Goal: Task Accomplishment & Management: Manage account settings

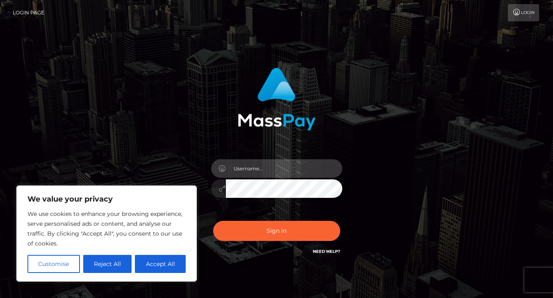
click at [266, 169] on input "text" at bounding box center [284, 168] width 116 height 18
type input "[EMAIL_ADDRESS][DOMAIN_NAME]"
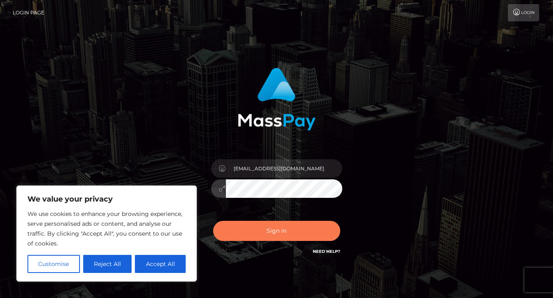
click at [307, 231] on button "Sign in" at bounding box center [276, 230] width 127 height 20
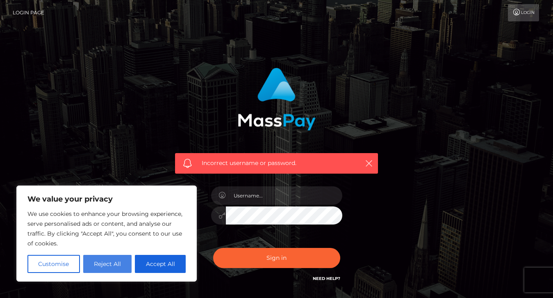
click at [95, 266] on button "Reject All" at bounding box center [107, 263] width 49 height 18
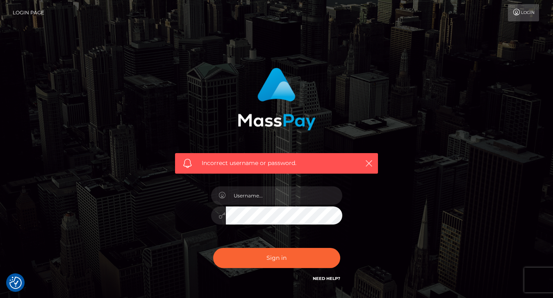
click at [158, 114] on div "Incorrect username or password." at bounding box center [276, 179] width 467 height 236
click at [409, 58] on div "Incorrect username or password." at bounding box center [276, 179] width 553 height 359
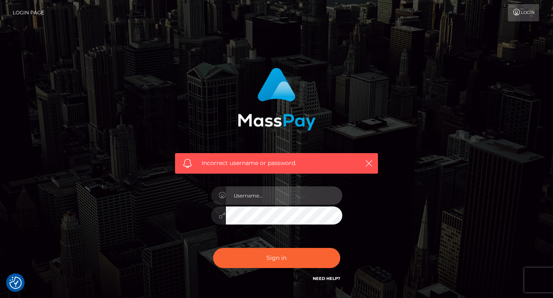
click at [258, 197] on input "text" at bounding box center [284, 195] width 116 height 18
type input "bowdown2chelseaa@gmail.com"
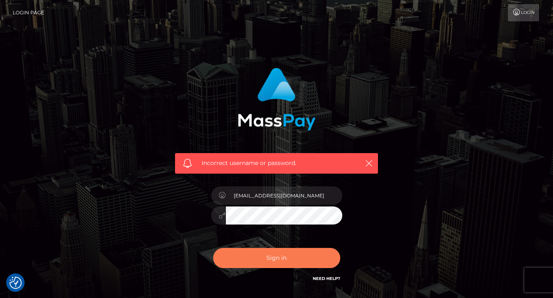
click at [318, 257] on button "Sign in" at bounding box center [276, 258] width 127 height 20
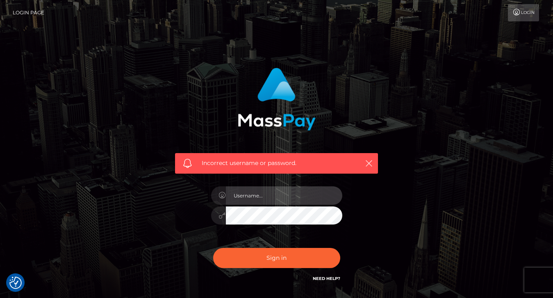
click at [299, 193] on input "text" at bounding box center [284, 195] width 116 height 18
type input "[EMAIL_ADDRESS][DOMAIN_NAME]"
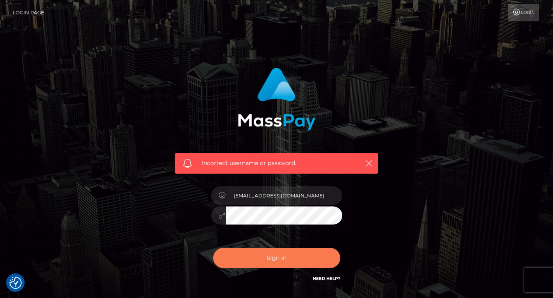
click at [295, 263] on button "Sign in" at bounding box center [276, 258] width 127 height 20
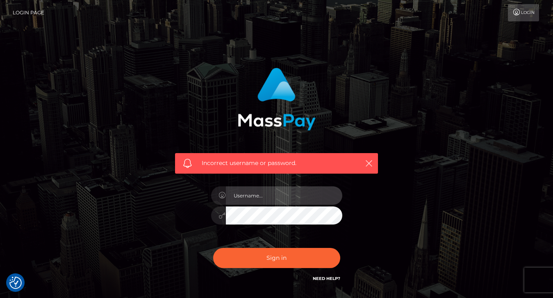
click at [259, 203] on input "text" at bounding box center [284, 195] width 116 height 18
type input "[EMAIL_ADDRESS][DOMAIN_NAME]"
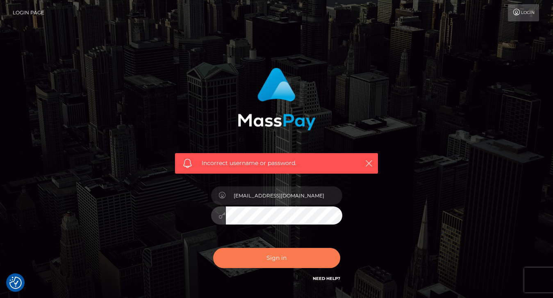
click at [305, 259] on button "Sign in" at bounding box center [276, 258] width 127 height 20
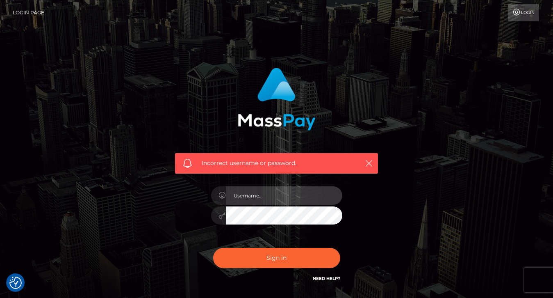
click at [271, 200] on input "text" at bounding box center [284, 195] width 116 height 18
type input "[EMAIL_ADDRESS][DOMAIN_NAME]"
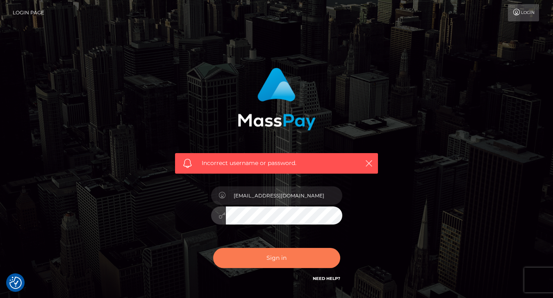
click at [314, 258] on button "Sign in" at bounding box center [276, 258] width 127 height 20
